Goal: Task Accomplishment & Management: Use online tool/utility

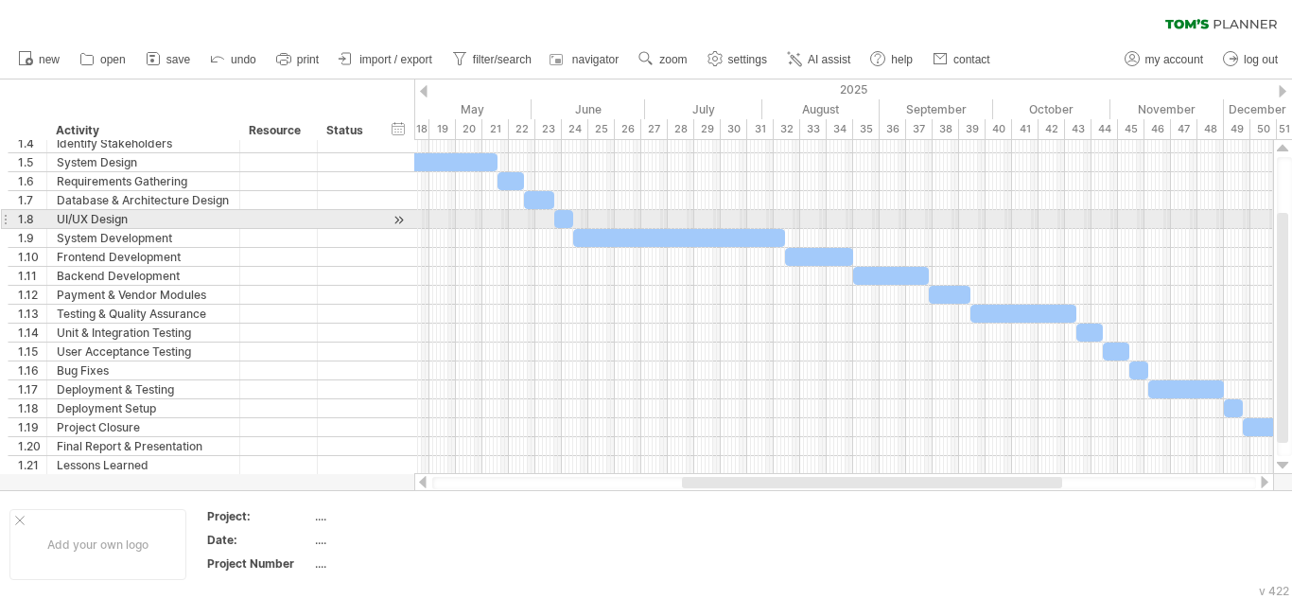
drag, startPoint x: 1291, startPoint y: 322, endPoint x: 1291, endPoint y: 215, distance: 106.9
click at [1291, 215] on div at bounding box center [1284, 306] width 15 height 299
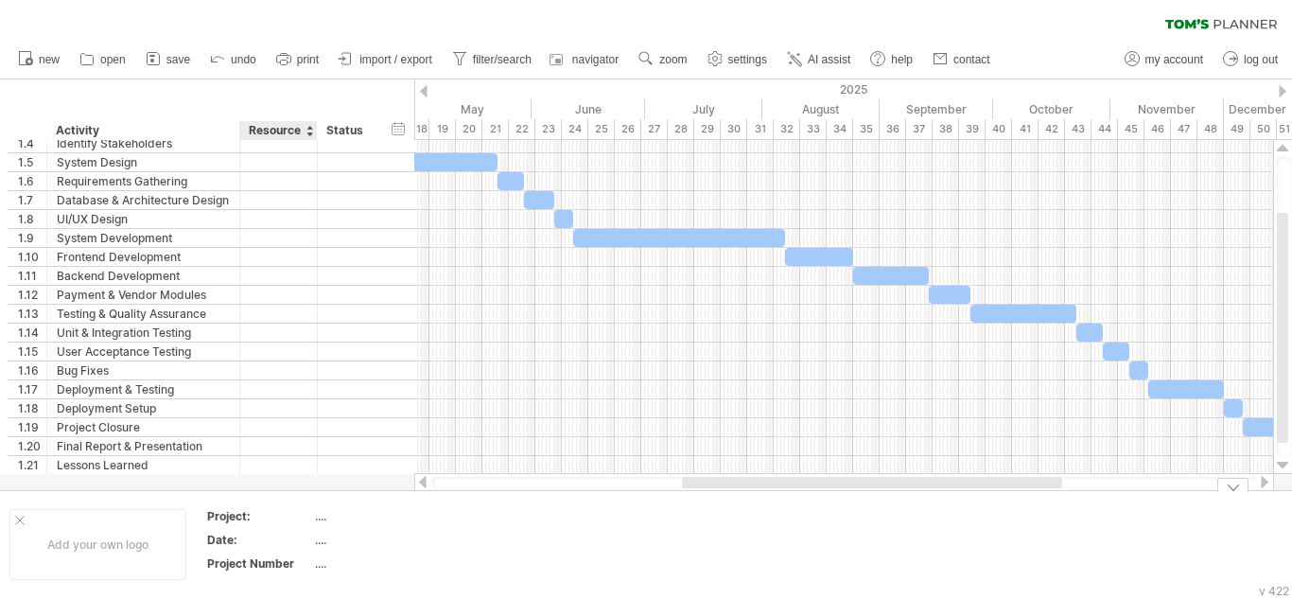
click at [320, 520] on div "...." at bounding box center [394, 516] width 159 height 16
type input "**********"
click at [318, 546] on div "...." at bounding box center [394, 540] width 159 height 16
type input "*******"
click at [322, 566] on div "...." at bounding box center [394, 563] width 159 height 16
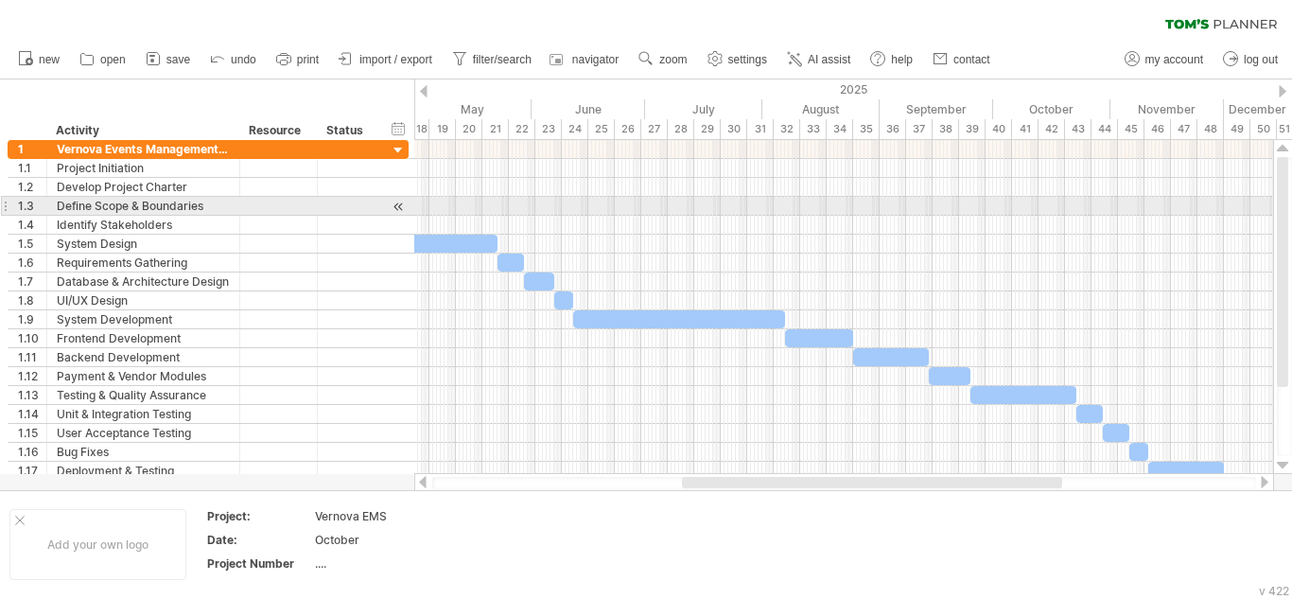
drag, startPoint x: 1284, startPoint y: 307, endPoint x: 1287, endPoint y: 203, distance: 104.1
click at [1287, 203] on div at bounding box center [1282, 272] width 11 height 230
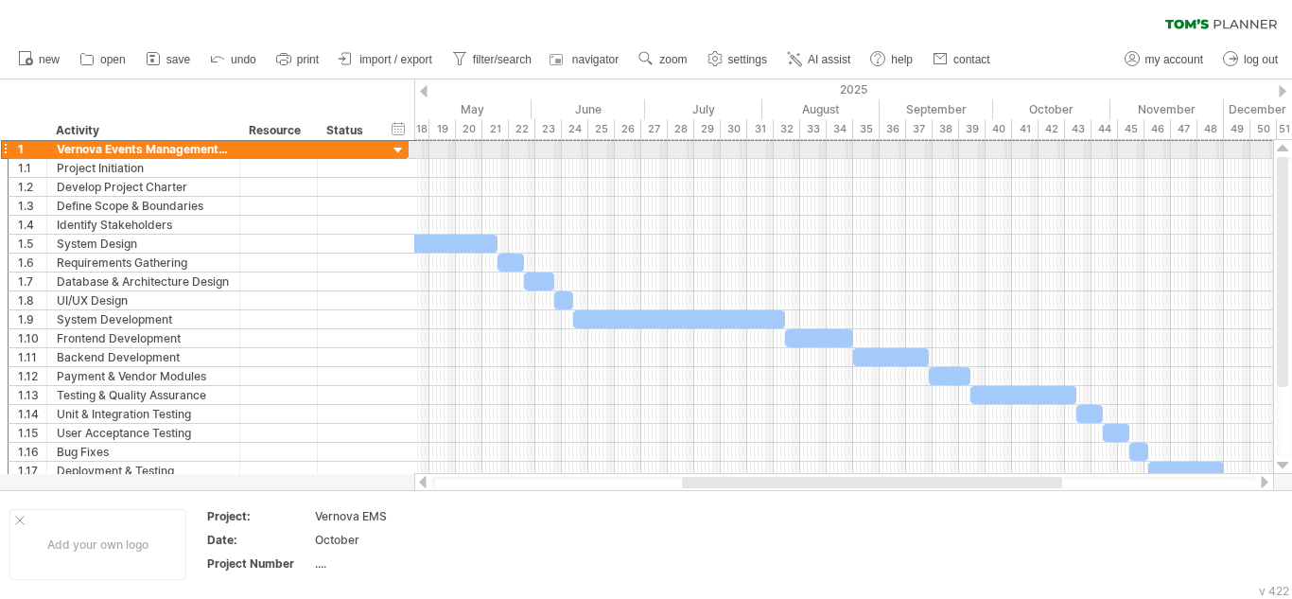
click at [8, 146] on div at bounding box center [5, 149] width 8 height 20
click at [396, 148] on div at bounding box center [399, 151] width 18 height 18
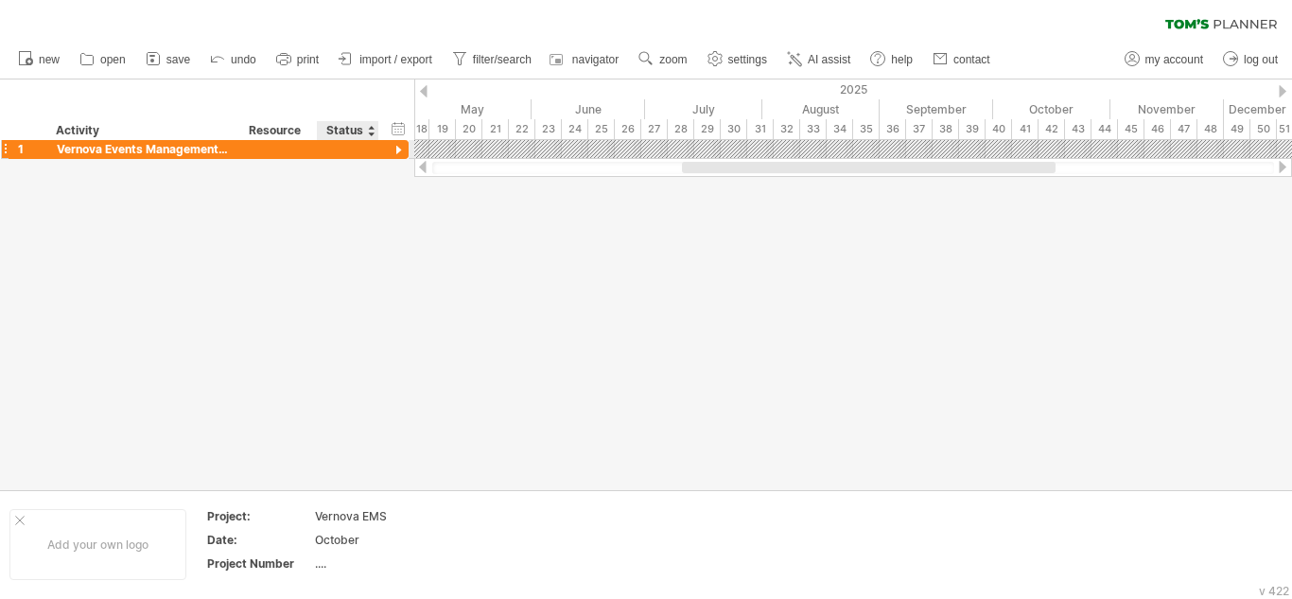
click at [396, 148] on div at bounding box center [399, 151] width 18 height 18
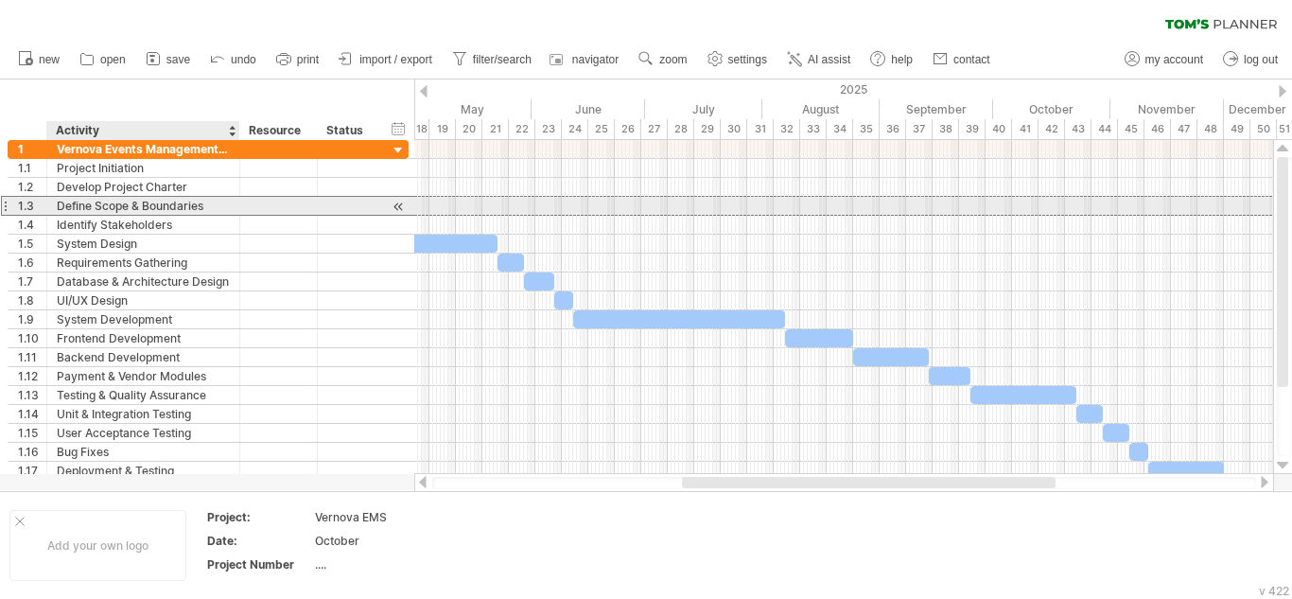
click at [184, 211] on div "Define Scope & Boundaries" at bounding box center [143, 206] width 173 height 18
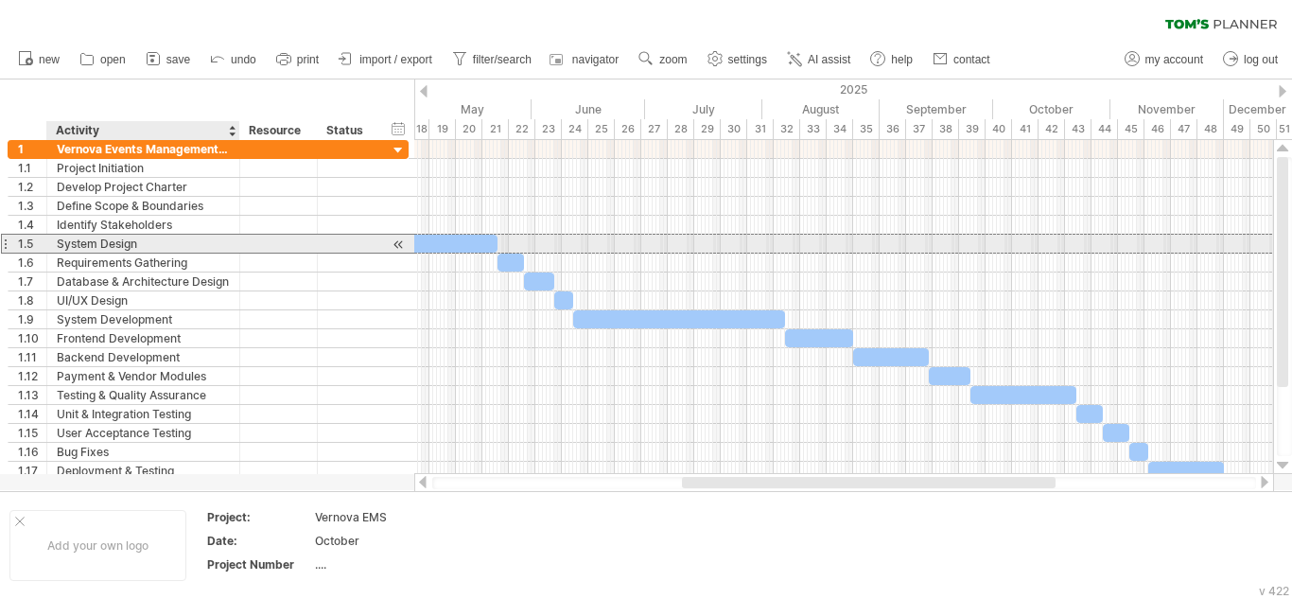
click at [180, 239] on div "System Design" at bounding box center [143, 244] width 173 height 18
click at [470, 239] on div at bounding box center [445, 244] width 106 height 18
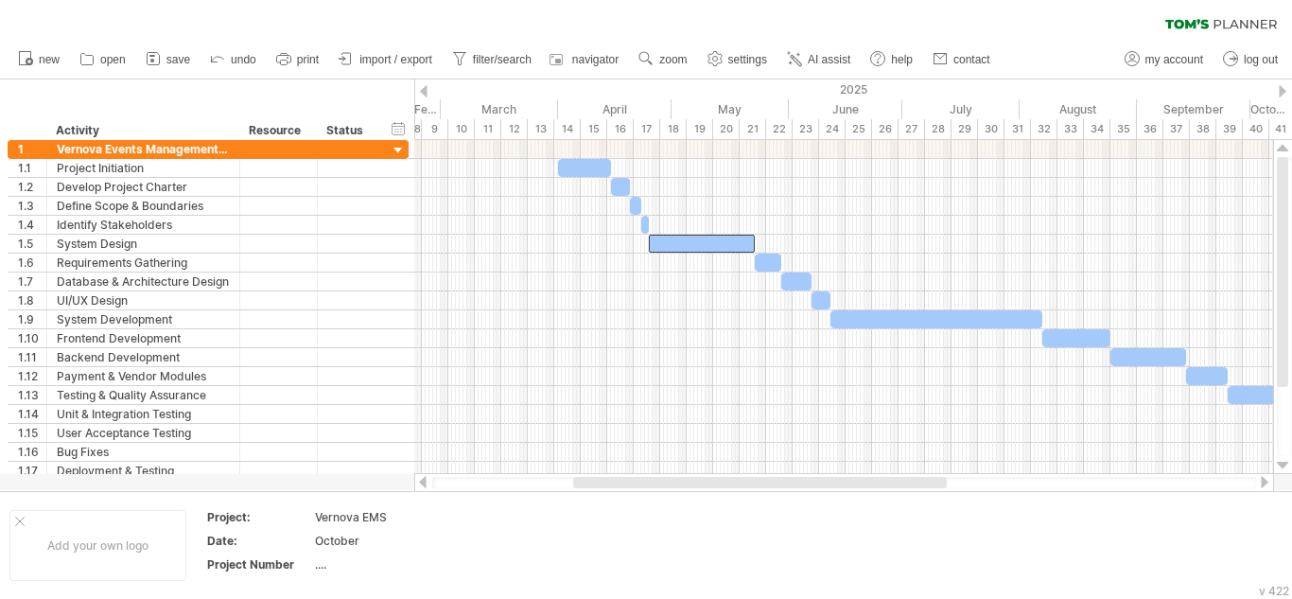
drag, startPoint x: 698, startPoint y: 482, endPoint x: 589, endPoint y: 482, distance: 108.8
click at [589, 482] on div at bounding box center [760, 482] width 374 height 11
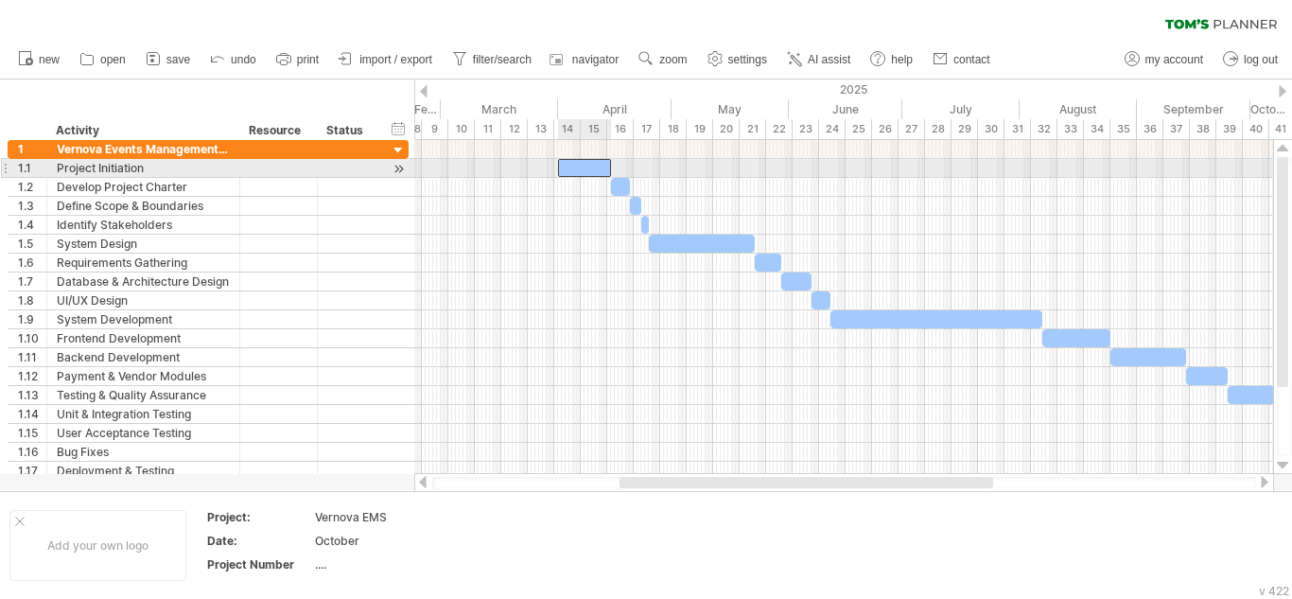
click at [588, 169] on div at bounding box center [584, 168] width 53 height 18
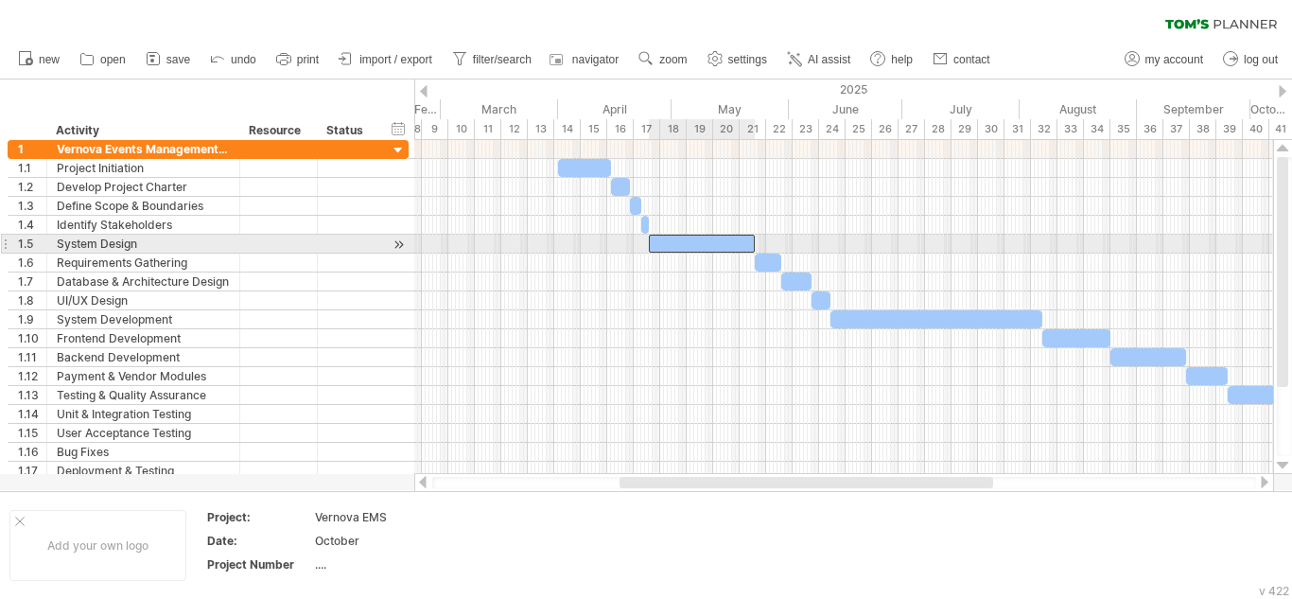
click at [679, 241] on div at bounding box center [702, 244] width 106 height 18
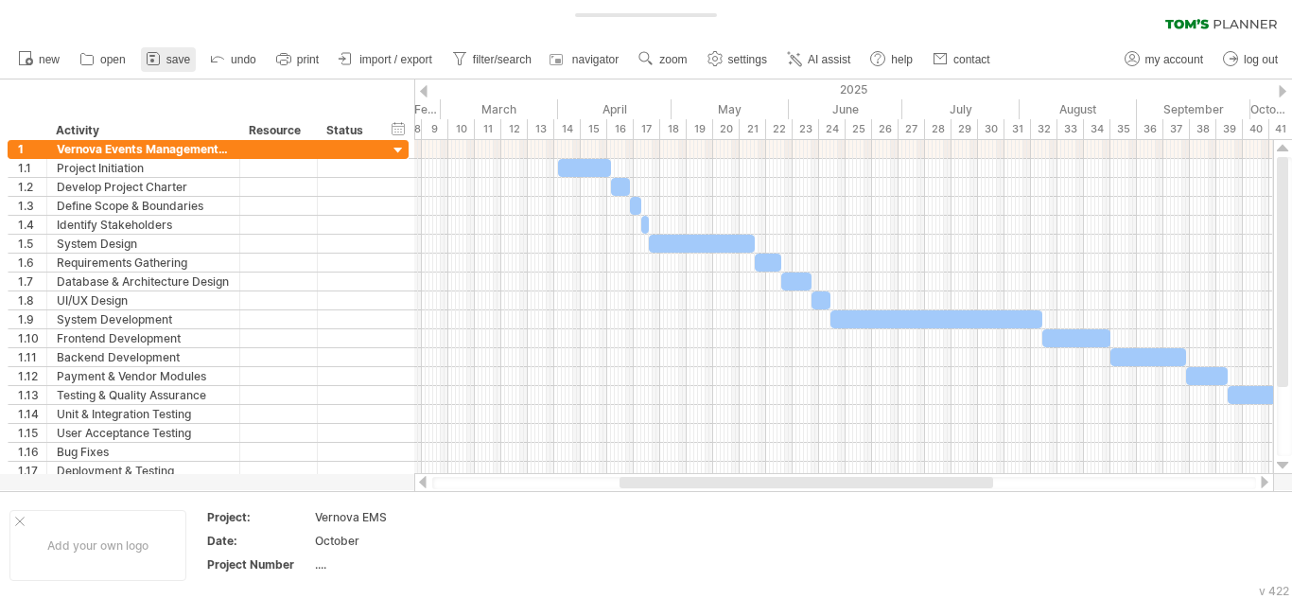
click at [166, 57] on link "save" at bounding box center [168, 59] width 55 height 25
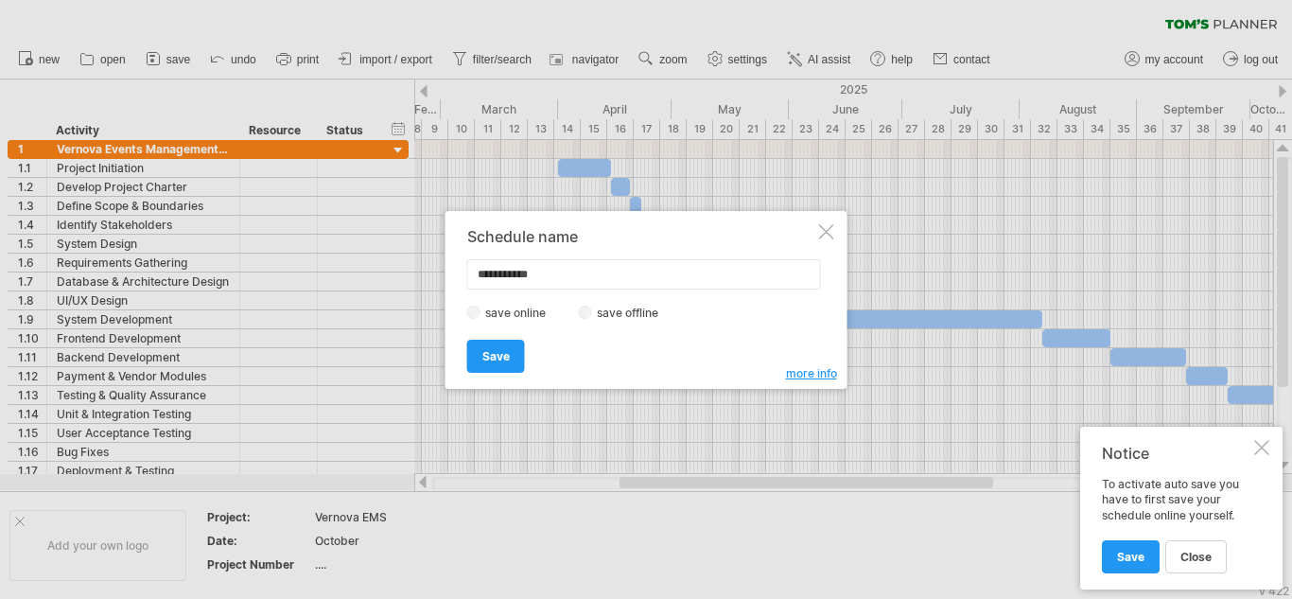
click at [593, 315] on label "save offline" at bounding box center [633, 313] width 82 height 14
click at [490, 360] on span "Save" at bounding box center [495, 356] width 27 height 14
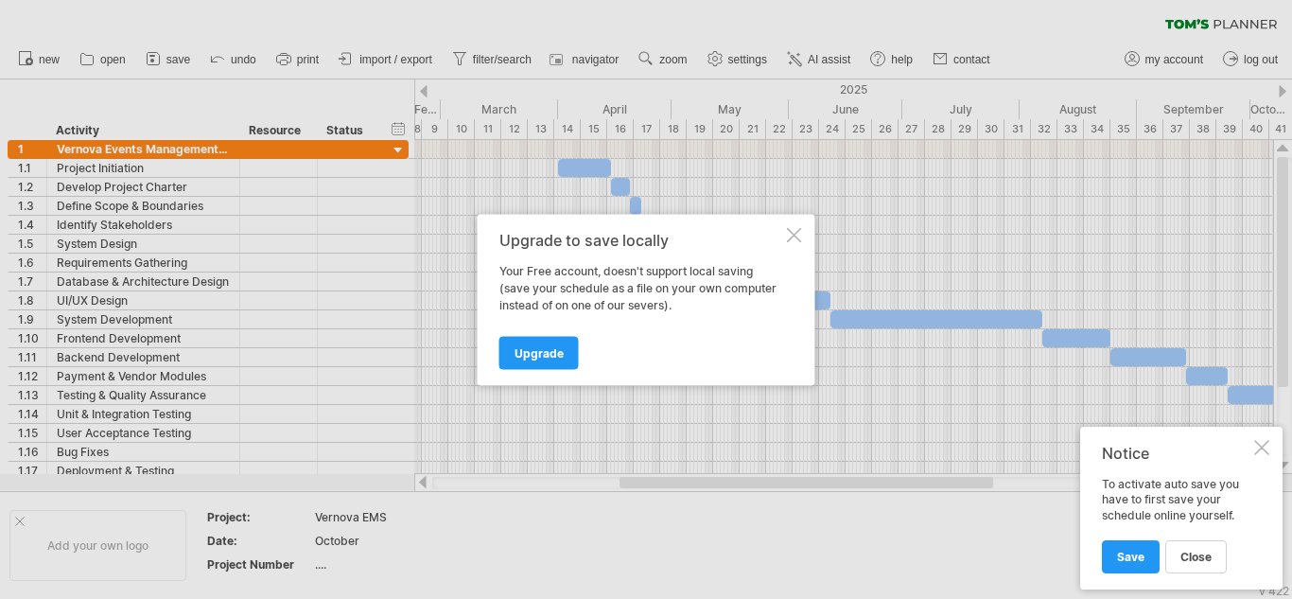
click at [787, 235] on div at bounding box center [794, 234] width 15 height 15
